Goal: Information Seeking & Learning: Learn about a topic

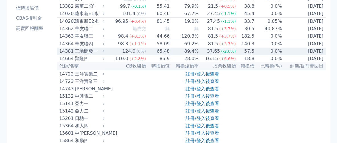
scroll to position [71, 0]
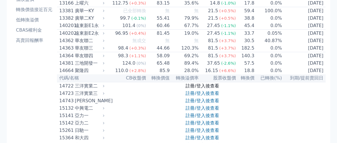
click at [193, 89] on link "註冊/登入後查看" at bounding box center [202, 85] width 33 height 5
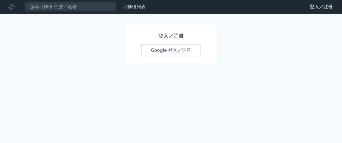
click at [172, 51] on link "Google 登入／註冊" at bounding box center [170, 50] width 59 height 12
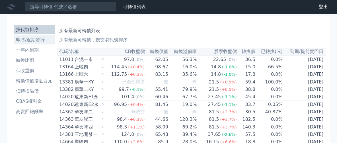
click at [43, 41] on li "即將/近期發行" at bounding box center [34, 39] width 41 height 7
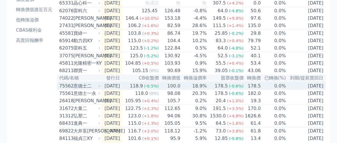
scroll to position [107, 0]
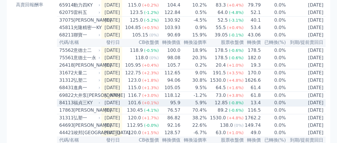
click at [100, 104] on icon at bounding box center [99, 102] width 3 height 3
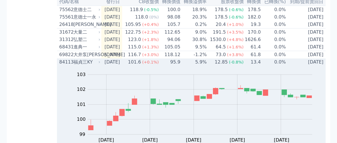
scroll to position [142, 0]
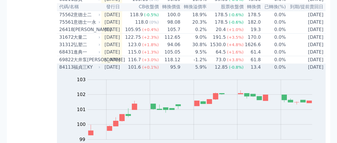
click at [100, 68] on icon at bounding box center [99, 67] width 1 height 2
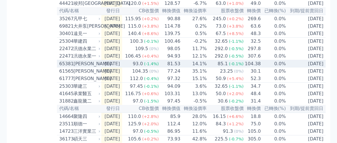
scroll to position [249, 0]
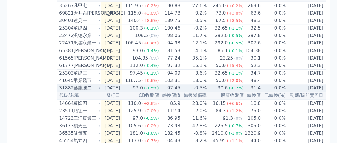
click at [98, 90] on icon at bounding box center [99, 87] width 3 height 3
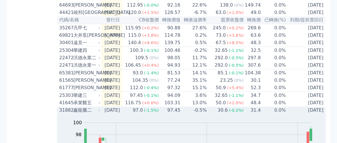
scroll to position [213, 0]
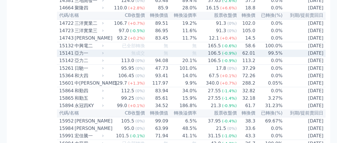
scroll to position [142, 0]
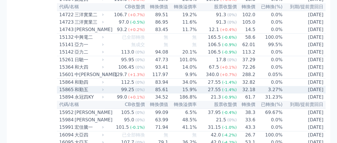
click at [104, 91] on icon at bounding box center [103, 90] width 4 height 4
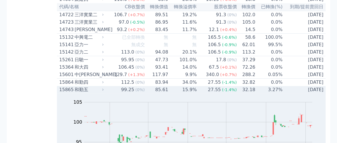
click at [105, 91] on icon at bounding box center [103, 90] width 4 height 4
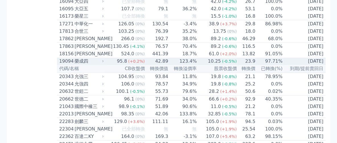
scroll to position [285, 0]
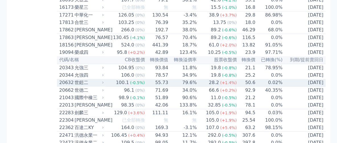
click at [104, 84] on icon at bounding box center [103, 83] width 4 height 4
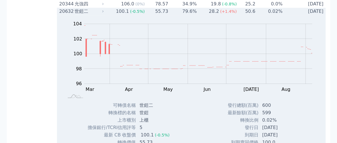
scroll to position [320, 0]
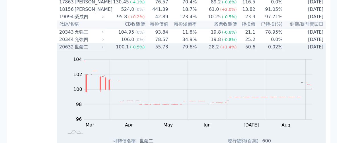
click at [102, 50] on div "世鎧二" at bounding box center [89, 47] width 28 height 7
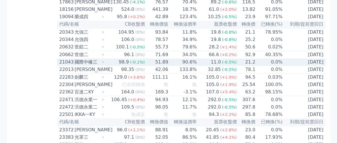
click at [101, 65] on div "國際中橡三" at bounding box center [89, 62] width 28 height 7
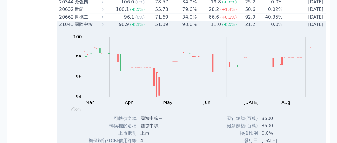
scroll to position [356, 0]
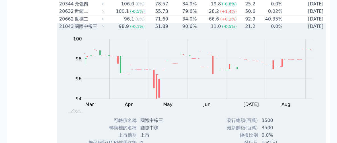
click at [105, 28] on icon at bounding box center [103, 26] width 4 height 4
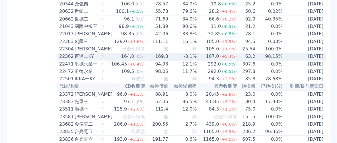
scroll to position [391, 0]
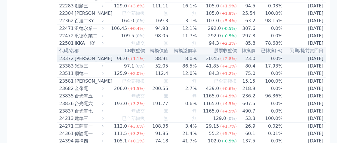
click at [104, 60] on icon at bounding box center [103, 59] width 4 height 4
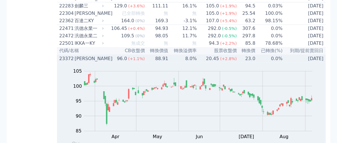
click at [102, 62] on div "[PERSON_NAME]" at bounding box center [89, 58] width 28 height 7
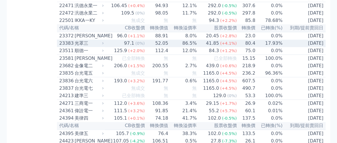
scroll to position [427, 0]
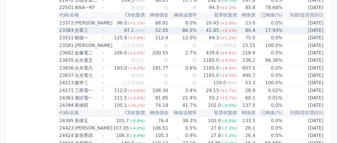
click at [105, 34] on div "23383 光罩三" at bounding box center [82, 30] width 46 height 7
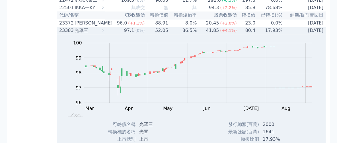
click at [105, 34] on div "23383 光罩三" at bounding box center [82, 30] width 46 height 7
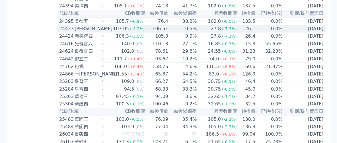
scroll to position [534, 0]
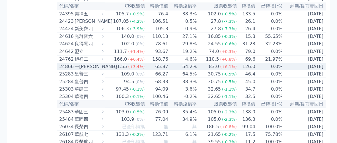
click at [105, 68] on icon at bounding box center [103, 66] width 4 height 4
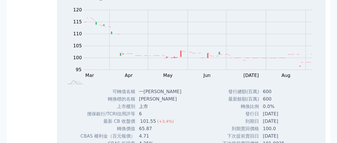
scroll to position [569, 0]
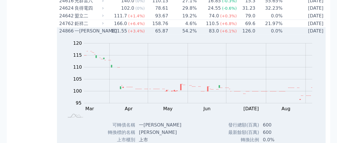
click at [105, 32] on icon at bounding box center [103, 31] width 4 height 4
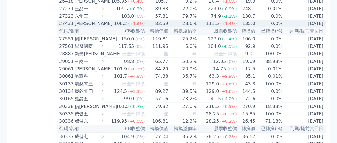
scroll to position [712, 0]
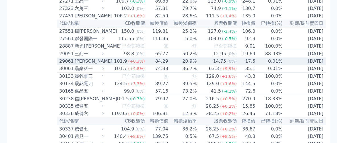
click at [105, 63] on icon at bounding box center [103, 61] width 4 height 4
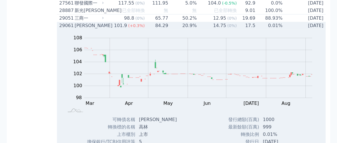
scroll to position [747, 0]
click at [105, 27] on icon at bounding box center [103, 26] width 4 height 4
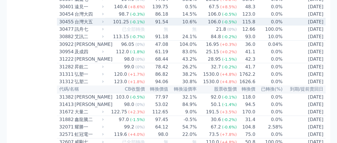
scroll to position [854, 0]
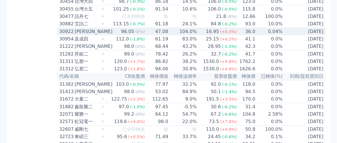
click at [105, 33] on div at bounding box center [103, 32] width 4 height 4
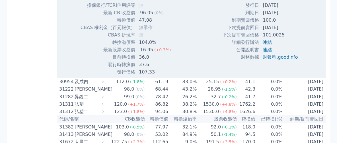
scroll to position [889, 0]
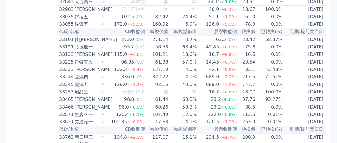
scroll to position [1032, 0]
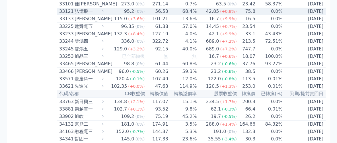
click at [99, 15] on div "弘憶股一" at bounding box center [89, 11] width 28 height 7
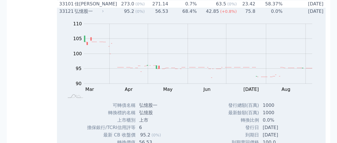
click at [102, 15] on div "弘憶股一" at bounding box center [89, 11] width 28 height 7
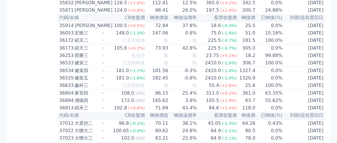
scroll to position [1316, 0]
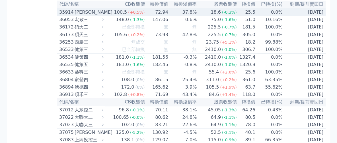
click at [102, 16] on div "[PERSON_NAME]" at bounding box center [89, 12] width 28 height 7
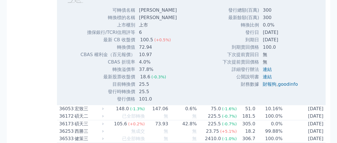
scroll to position [1352, 0]
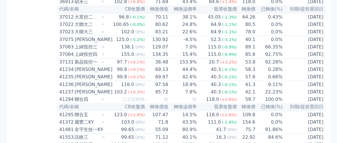
scroll to position [1423, 0]
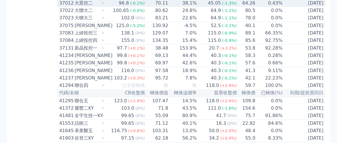
click at [105, 7] on div "37012 大眾控二" at bounding box center [82, 3] width 46 height 7
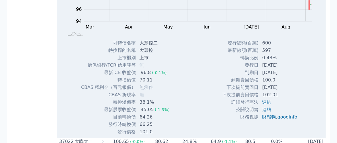
scroll to position [1459, 0]
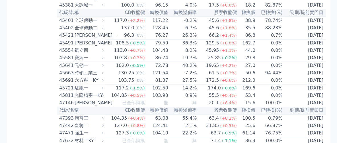
scroll to position [1637, 0]
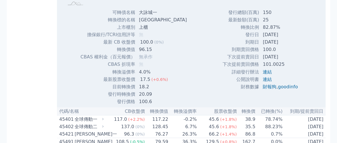
scroll to position [1672, 0]
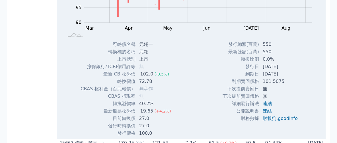
scroll to position [1708, 0]
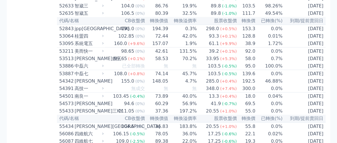
scroll to position [1921, 0]
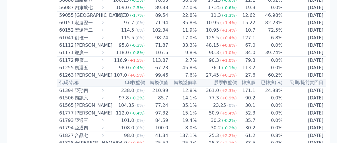
scroll to position [2028, 0]
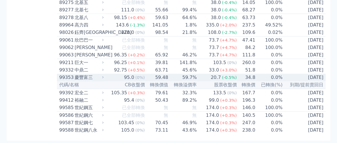
scroll to position [3424, 0]
